Goal: Register for event/course

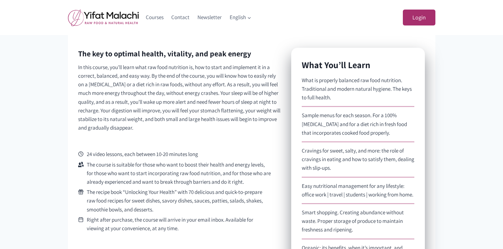
scroll to position [225, 0]
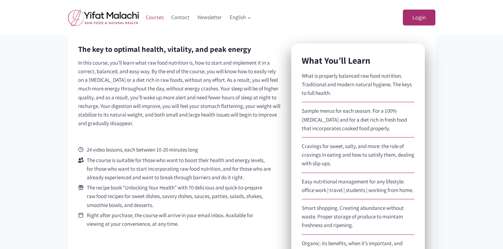
click at [156, 18] on link "Courses" at bounding box center [155, 17] width 26 height 15
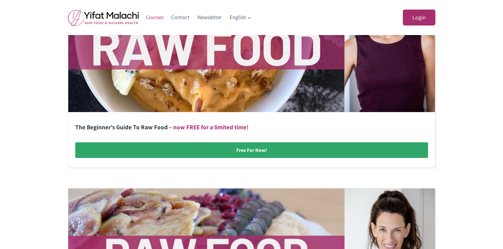
scroll to position [220, 0]
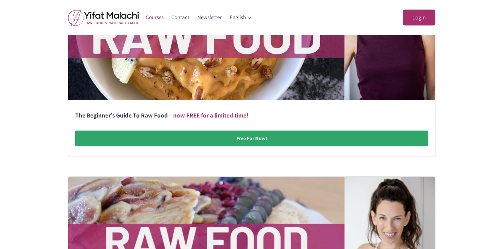
click at [256, 139] on link at bounding box center [251, 52] width 366 height 208
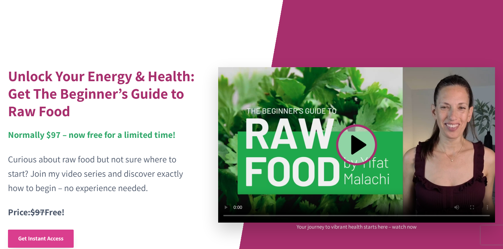
click at [39, 237] on span "Get Instant Access" at bounding box center [40, 238] width 45 height 7
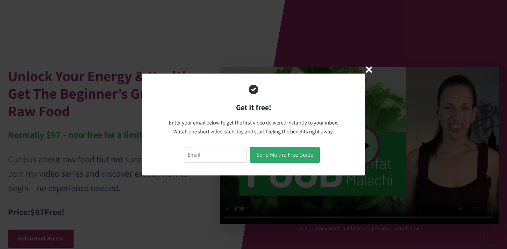
click at [369, 69] on icon "Close Modal" at bounding box center [369, 70] width 6 height 6
